Goal: Transaction & Acquisition: Purchase product/service

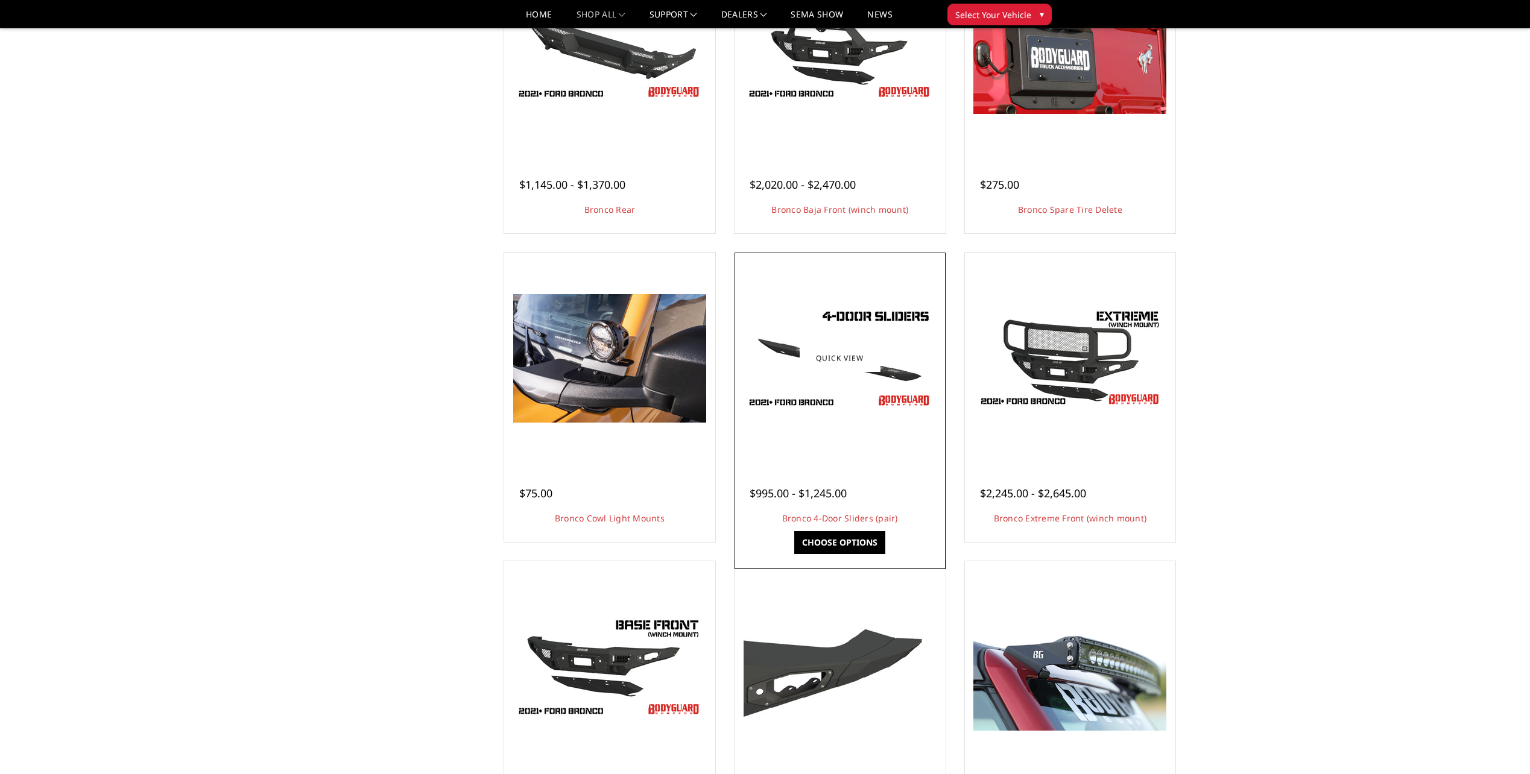
scroll to position [983, 0]
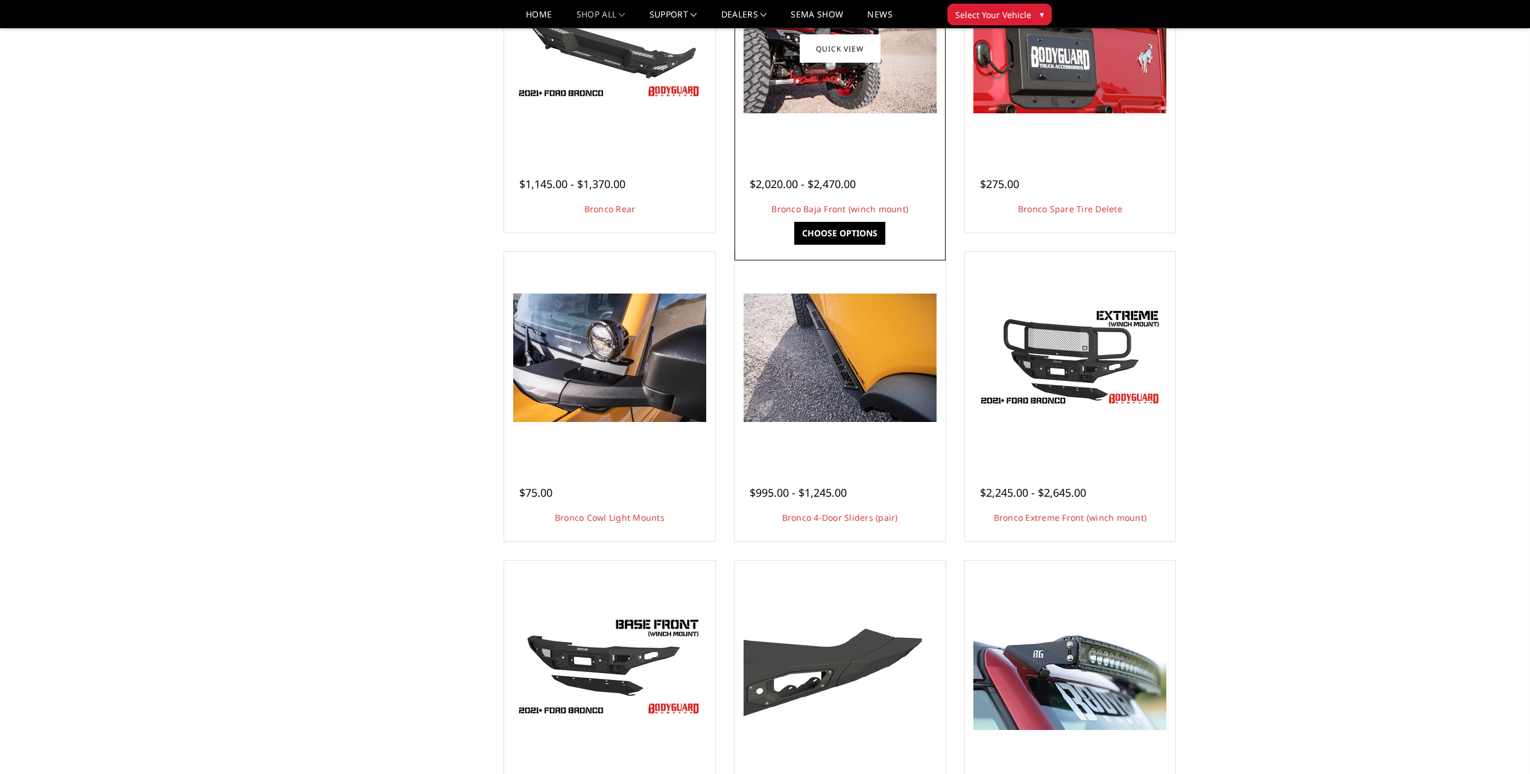
click at [841, 150] on div at bounding box center [839, 48] width 205 height 205
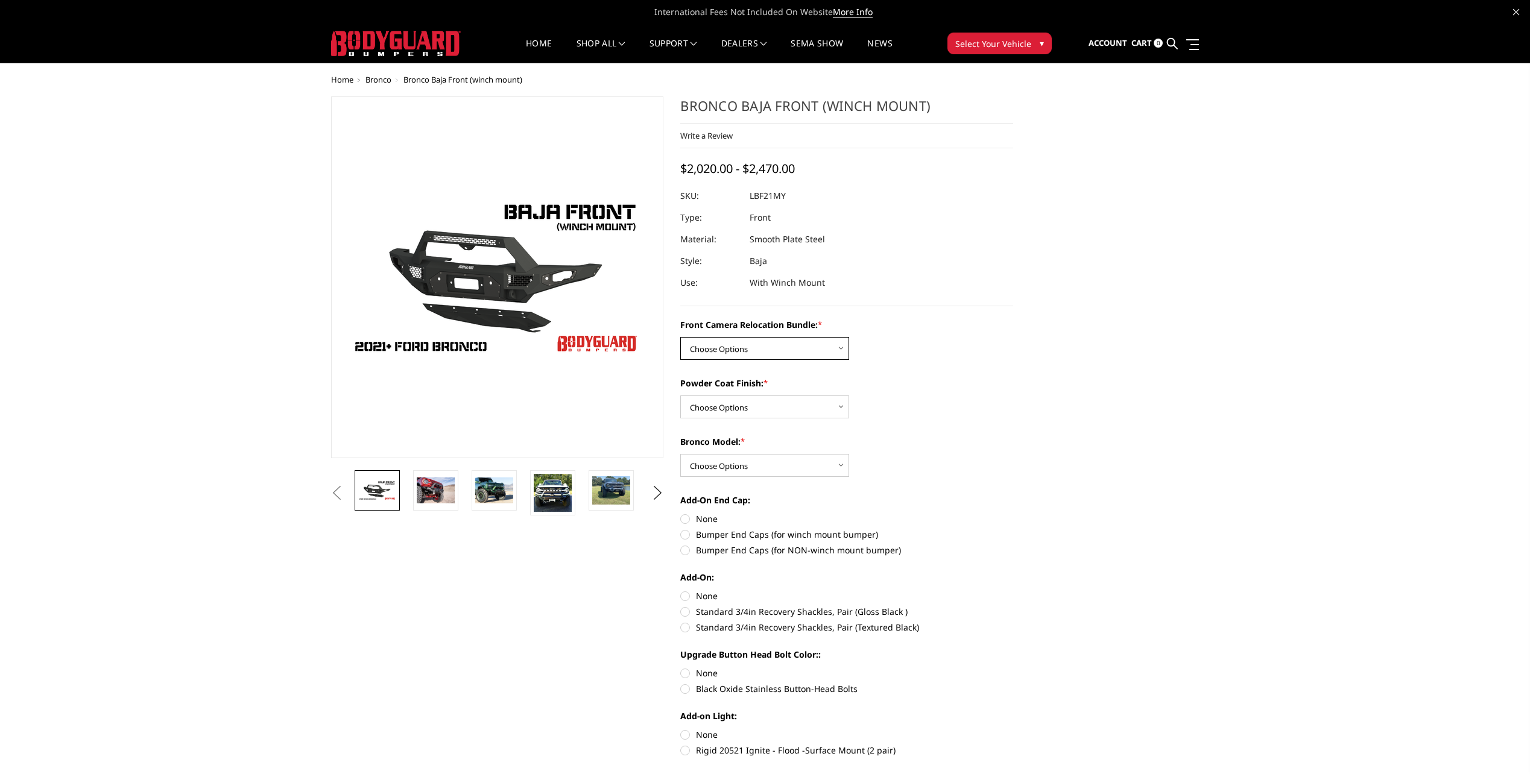
click at [777, 344] on select "Choose Options Without Front Camera Relocation With Front Camera Relocation (Ha…" at bounding box center [764, 348] width 169 height 23
click at [563, 497] on img at bounding box center [553, 493] width 38 height 38
